Goal: Task Accomplishment & Management: Manage account settings

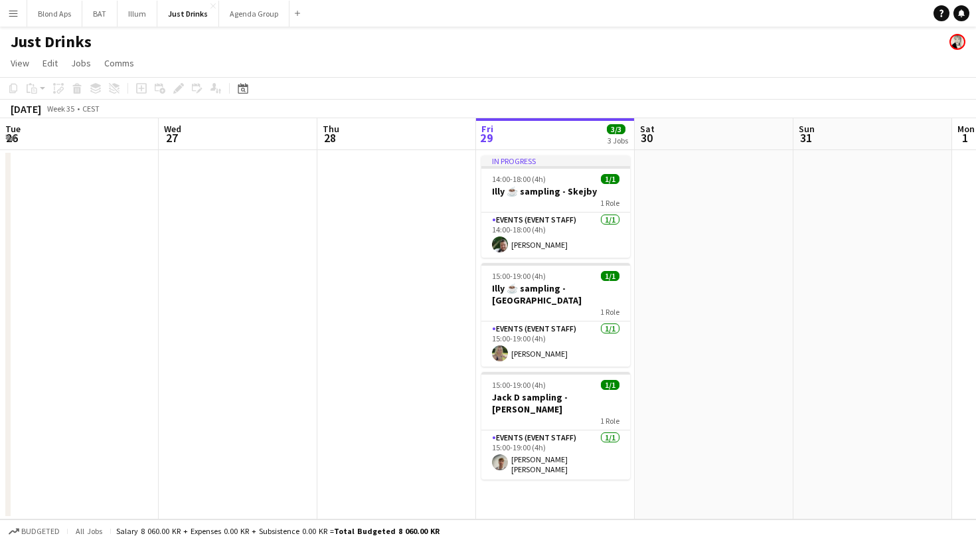
scroll to position [0, 317]
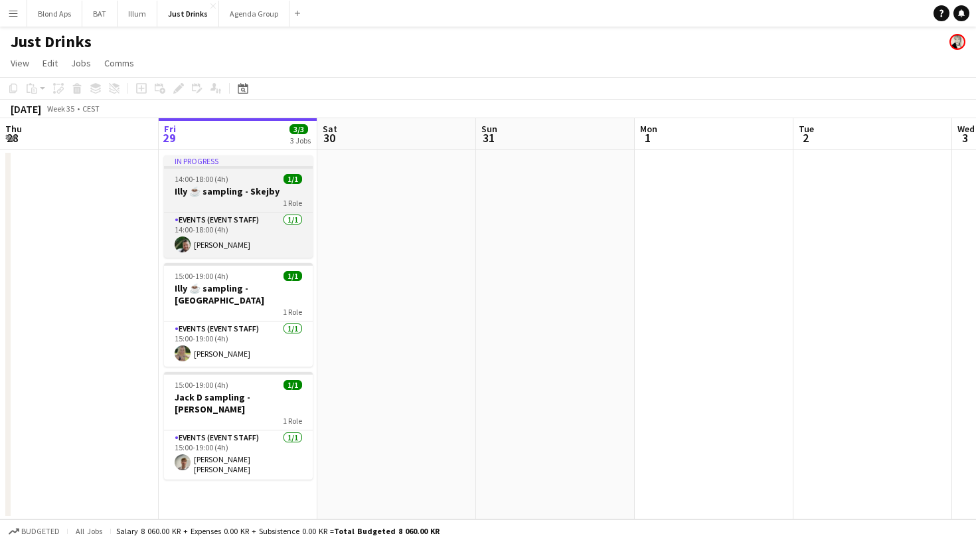
click at [237, 195] on h3 "Illy ☕️ sampling - Skejby" at bounding box center [238, 191] width 149 height 12
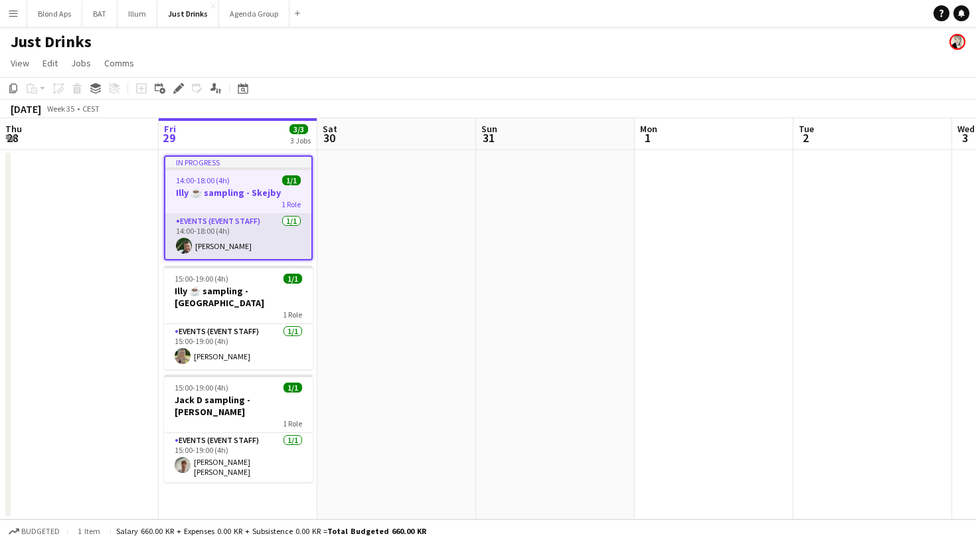
click at [267, 228] on app-card-role "Events (Event Staff) 1/1 14:00-18:00 (4h) JONAS BRØNDUM" at bounding box center [238, 236] width 146 height 45
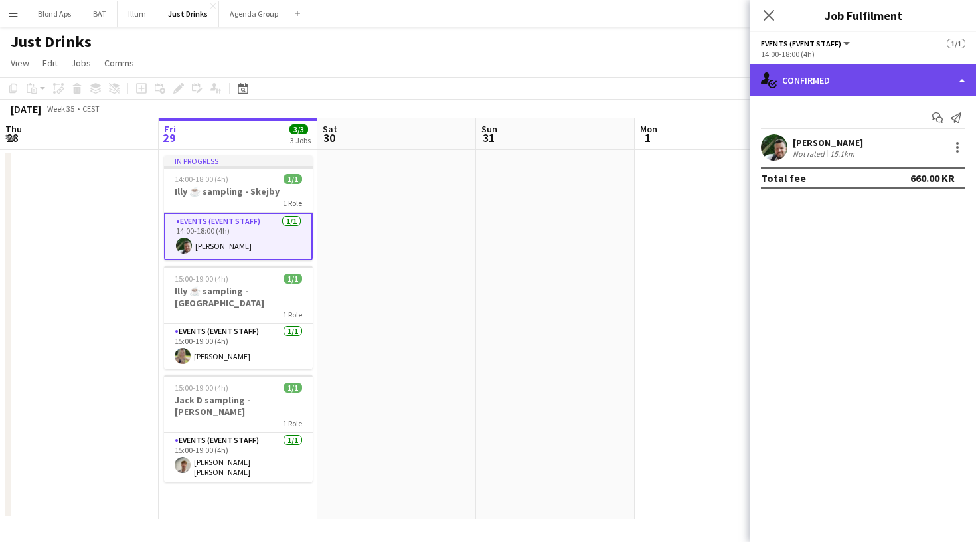
click at [847, 85] on div "single-neutral-actions-check-2 Confirmed" at bounding box center [863, 80] width 226 height 32
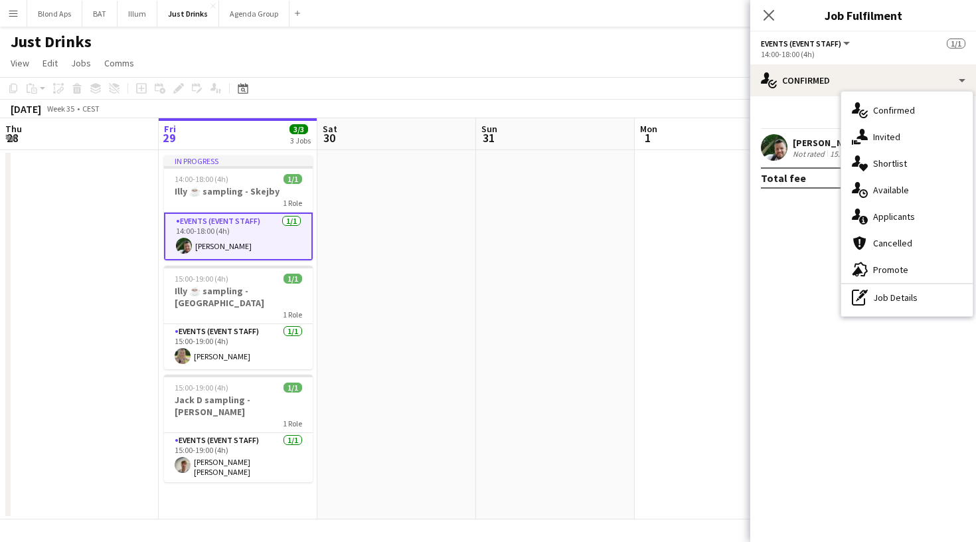
click at [800, 139] on div "[PERSON_NAME]" at bounding box center [828, 143] width 70 height 12
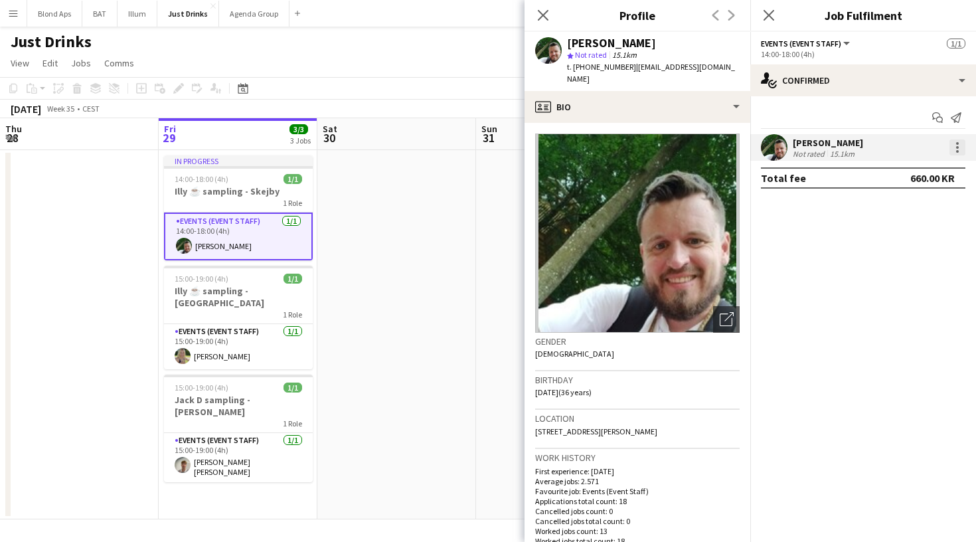
click at [954, 151] on div at bounding box center [958, 147] width 16 height 16
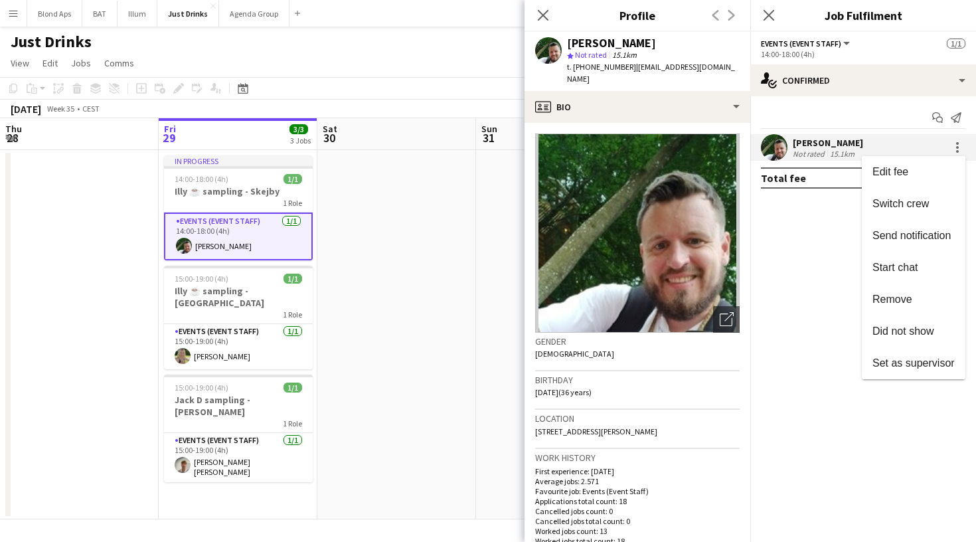
click at [958, 145] on div at bounding box center [488, 271] width 976 height 542
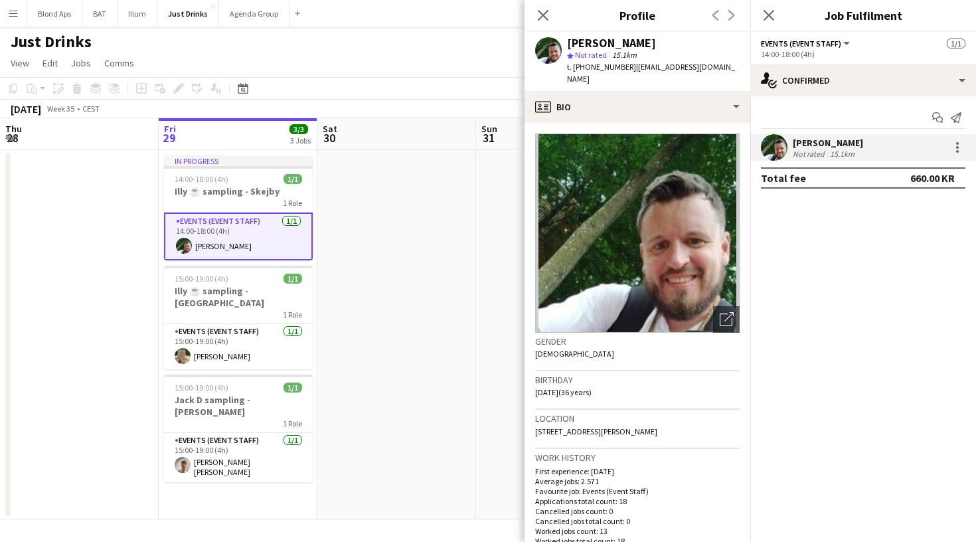
click at [443, 169] on app-date-cell at bounding box center [396, 334] width 159 height 369
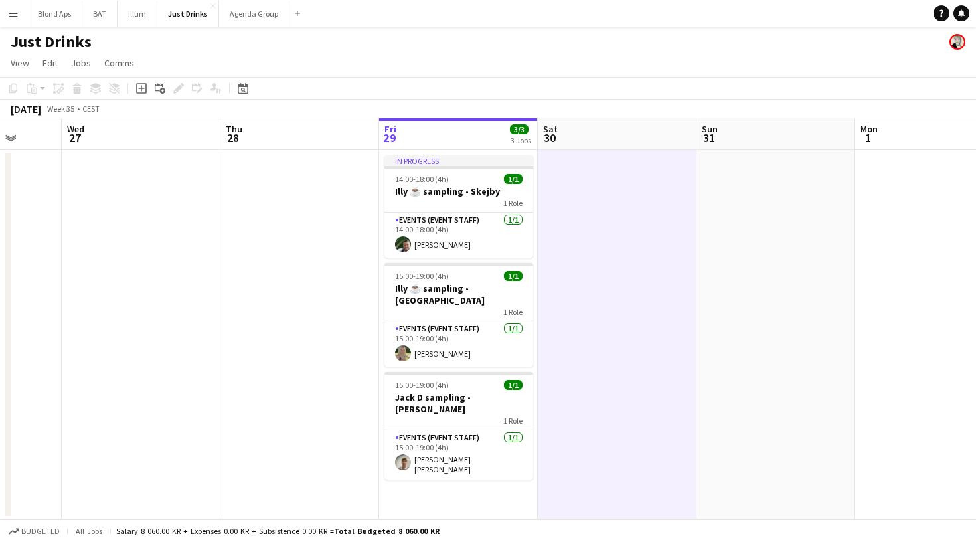
scroll to position [0, 415]
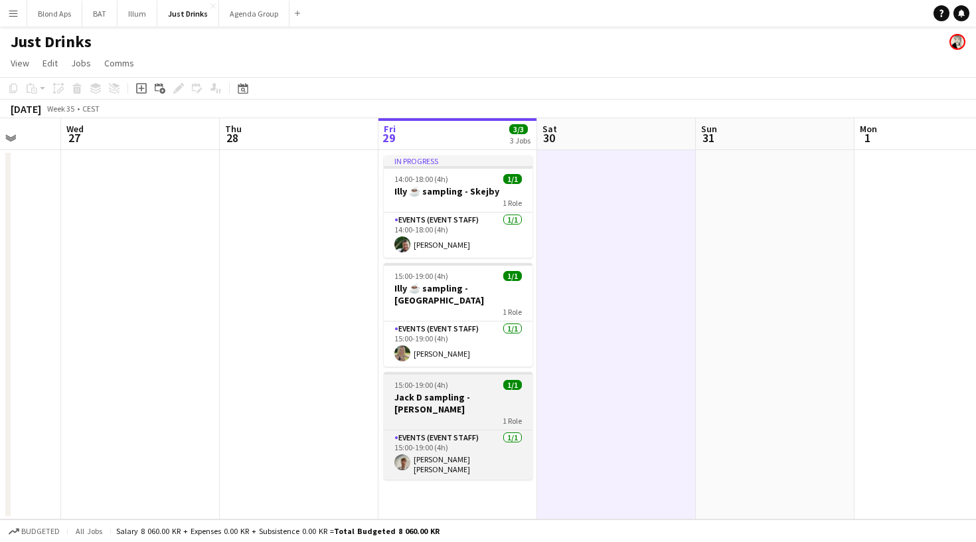
click at [442, 391] on h3 "Jack D sampling - [PERSON_NAME]" at bounding box center [458, 403] width 149 height 24
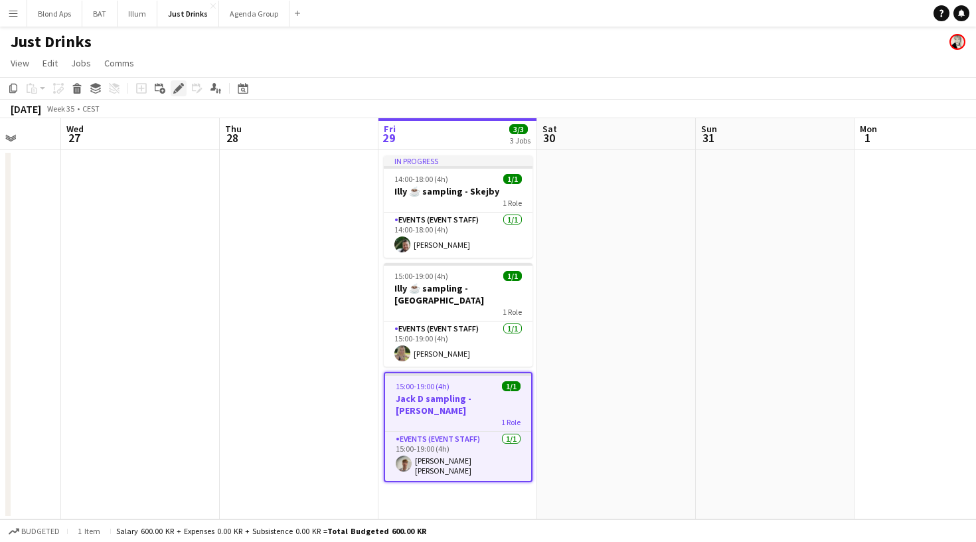
click at [180, 83] on icon "Edit" at bounding box center [178, 88] width 11 height 11
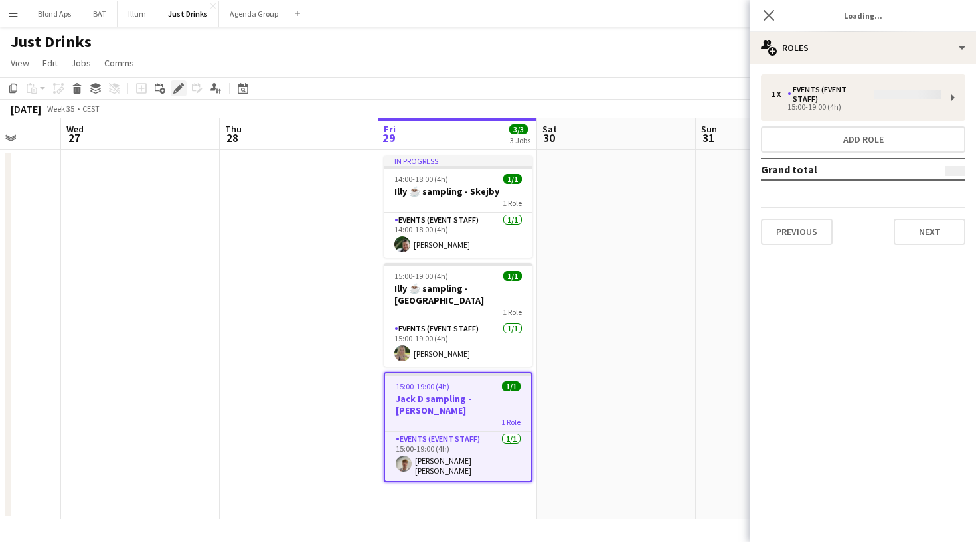
type input "**********"
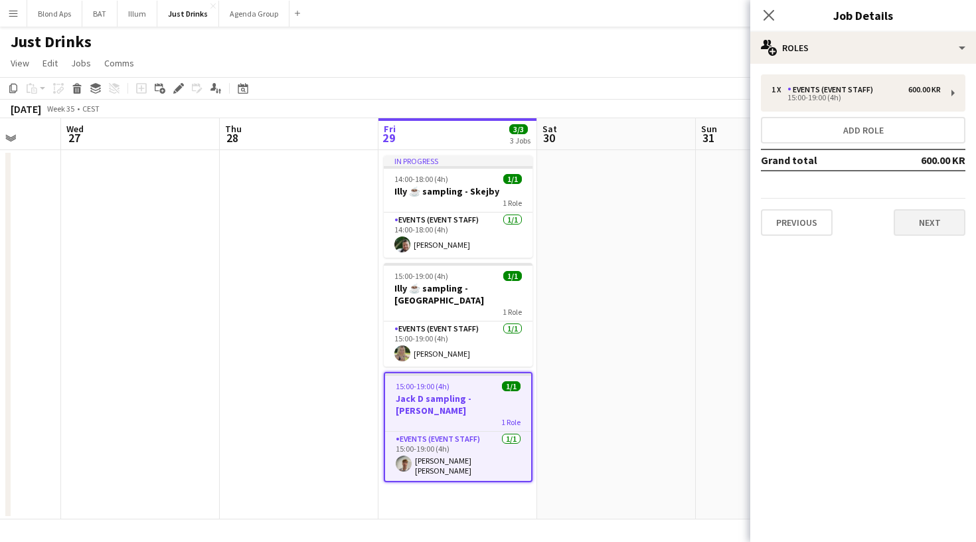
click at [942, 224] on button "Next" at bounding box center [930, 222] width 72 height 27
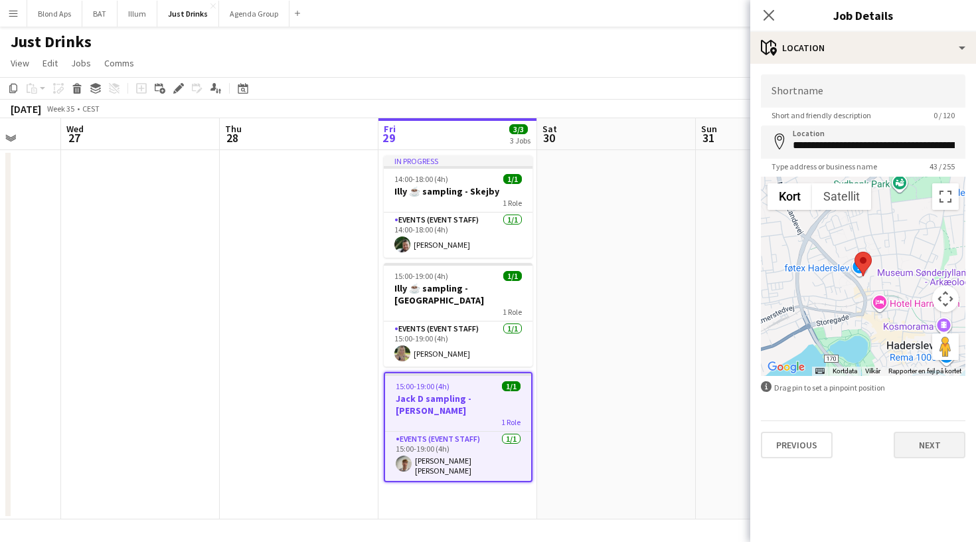
click at [950, 452] on button "Next" at bounding box center [930, 445] width 72 height 27
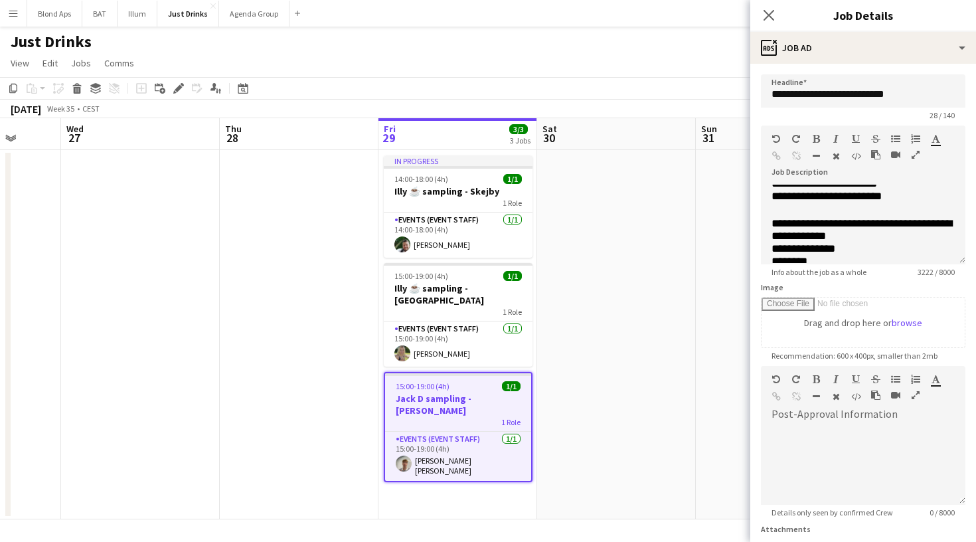
scroll to position [0, 0]
